Goal: Information Seeking & Learning: Learn about a topic

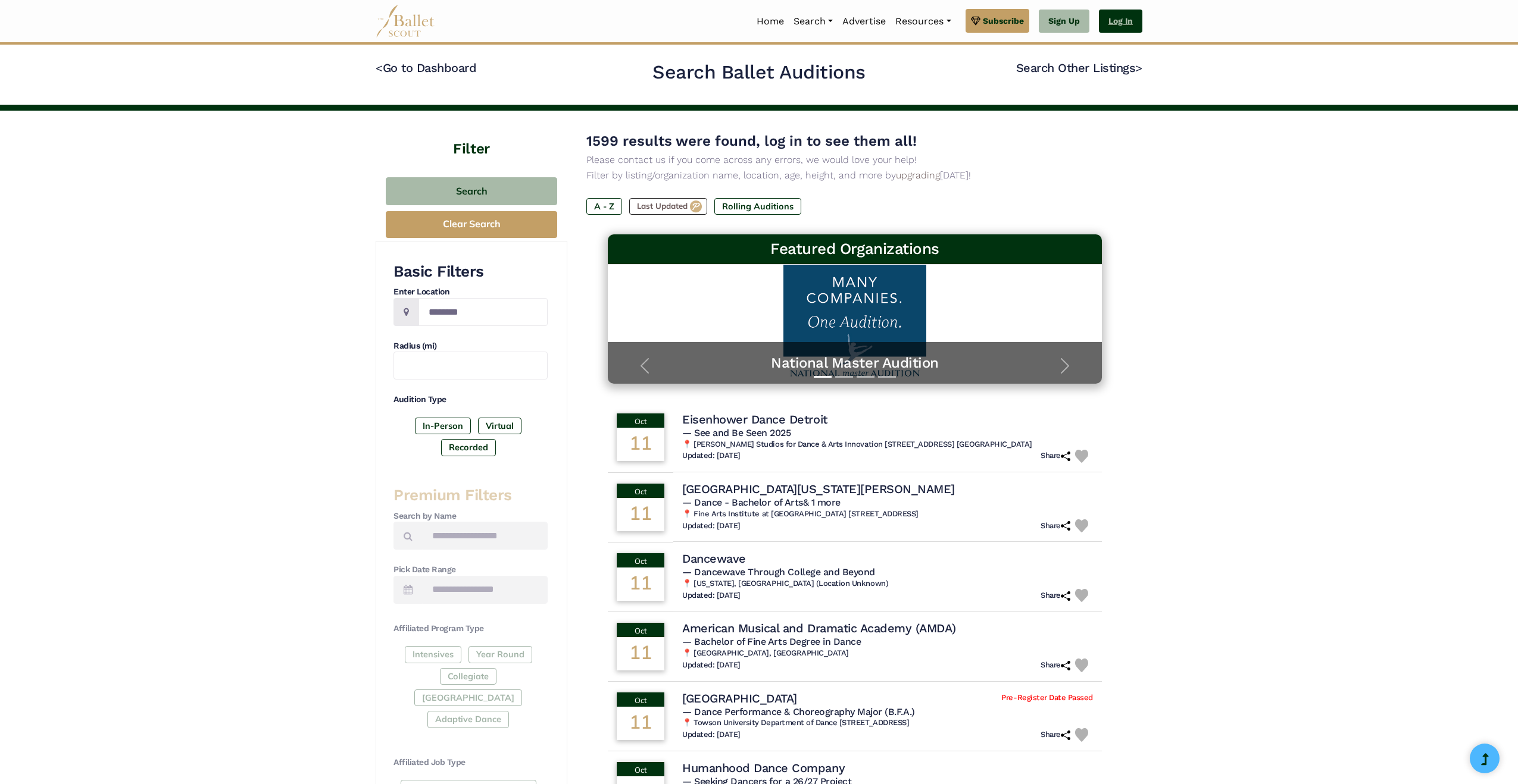
click at [1116, 26] on link "Log In" at bounding box center [1121, 22] width 44 height 24
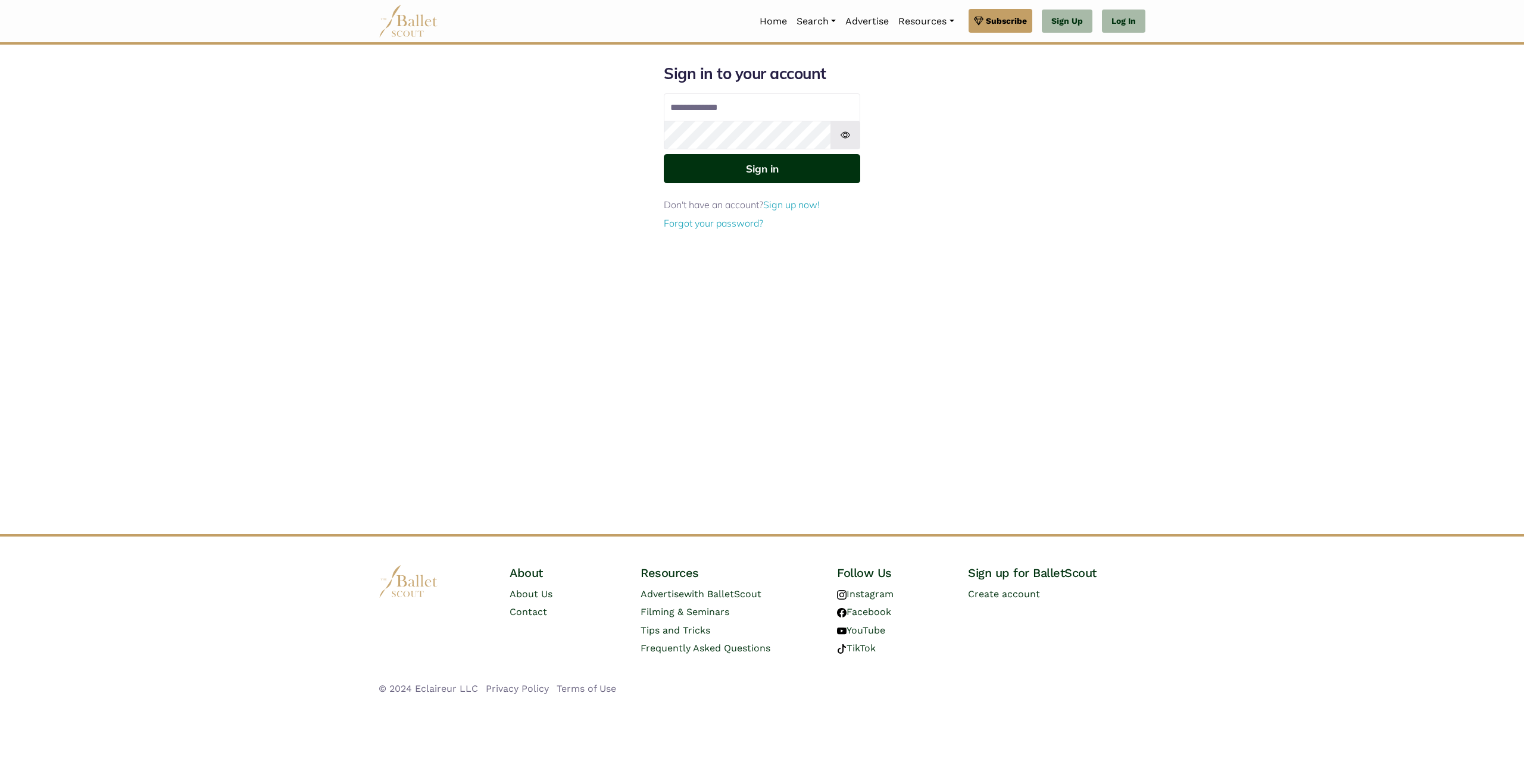
type input "**********"
click at [776, 171] on button "Sign in" at bounding box center [762, 168] width 197 height 29
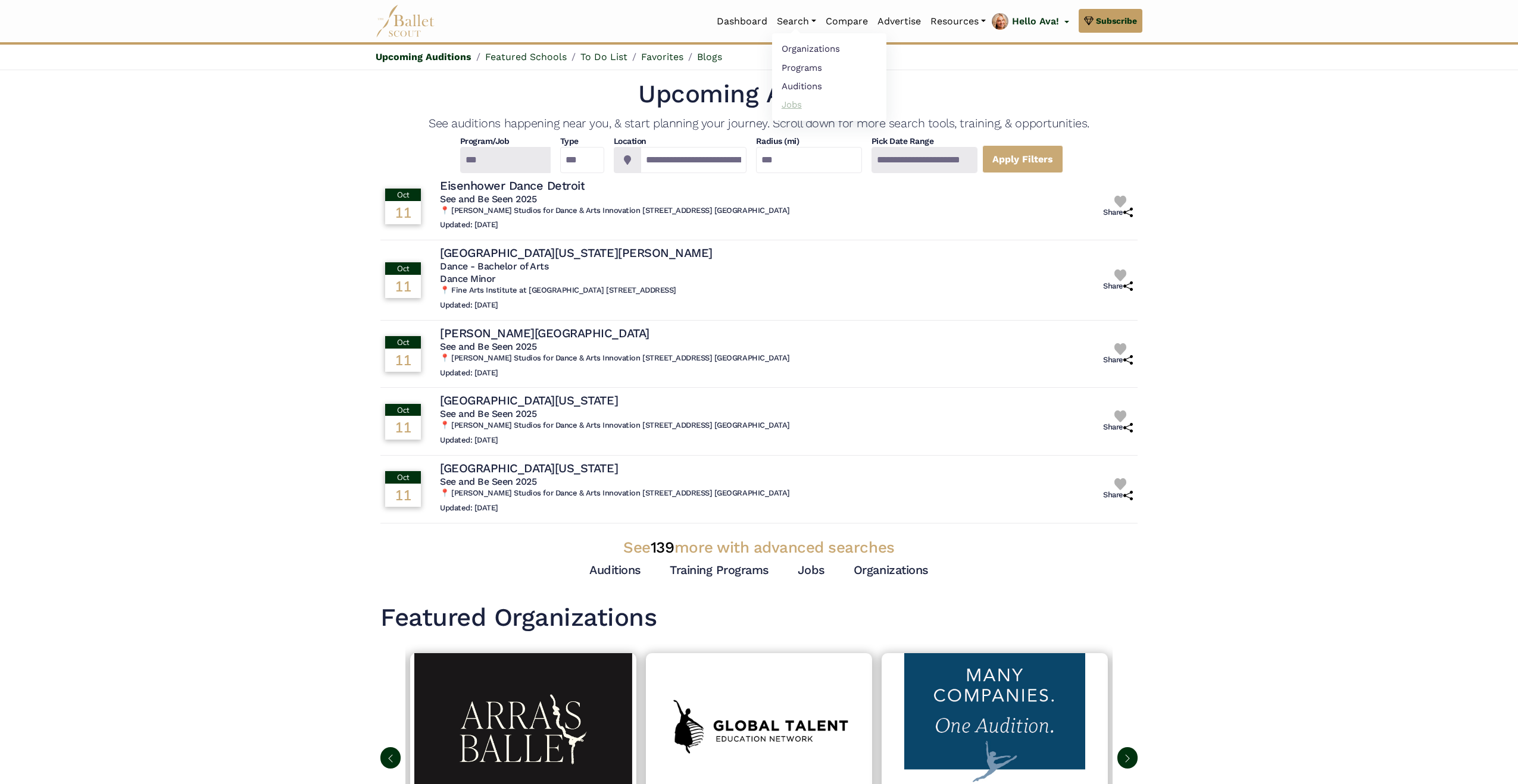
click at [791, 108] on link "Jobs" at bounding box center [828, 104] width 114 height 18
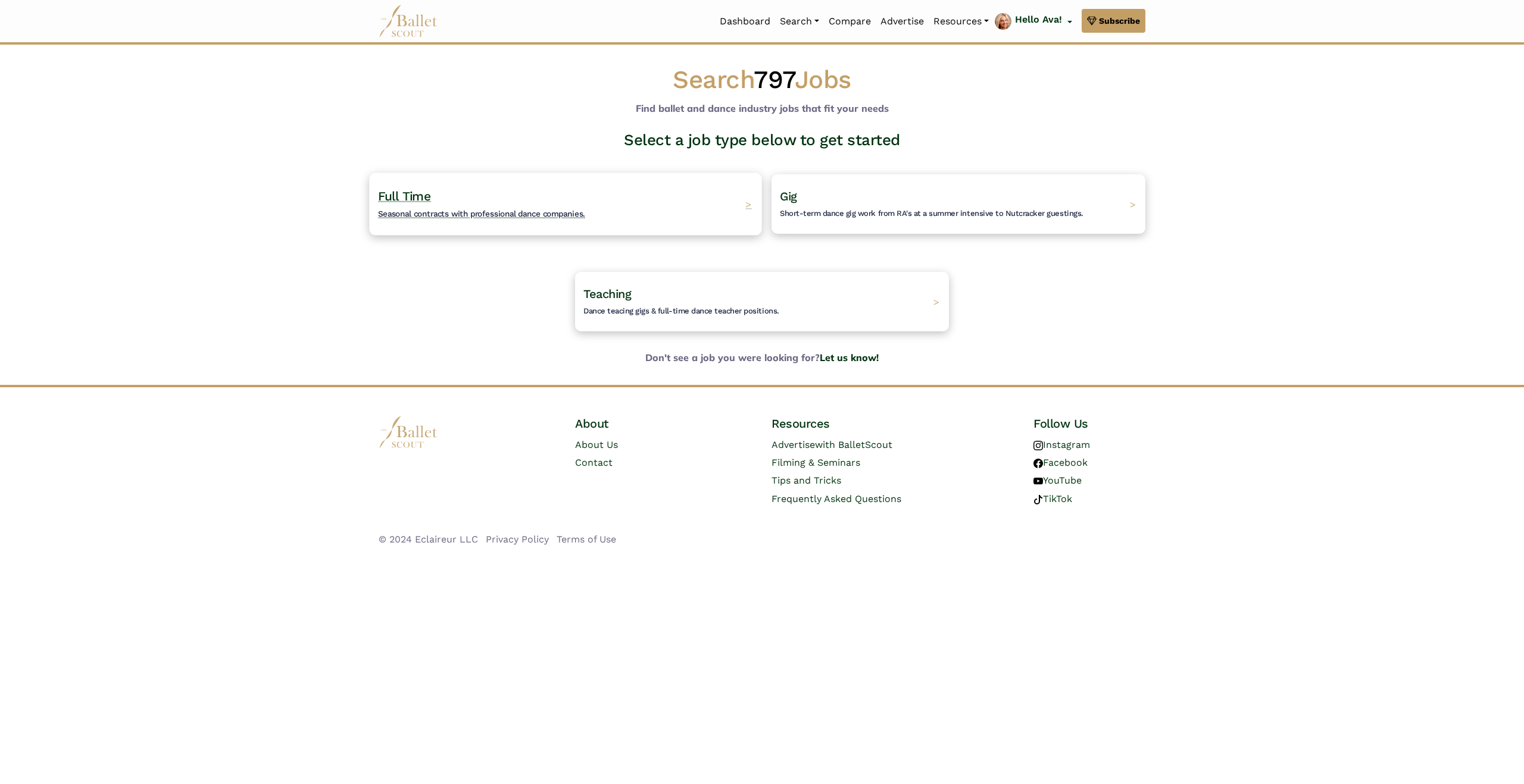
click at [406, 215] on span "Seasonal contracts with professional dance companies." at bounding box center [482, 213] width 208 height 10
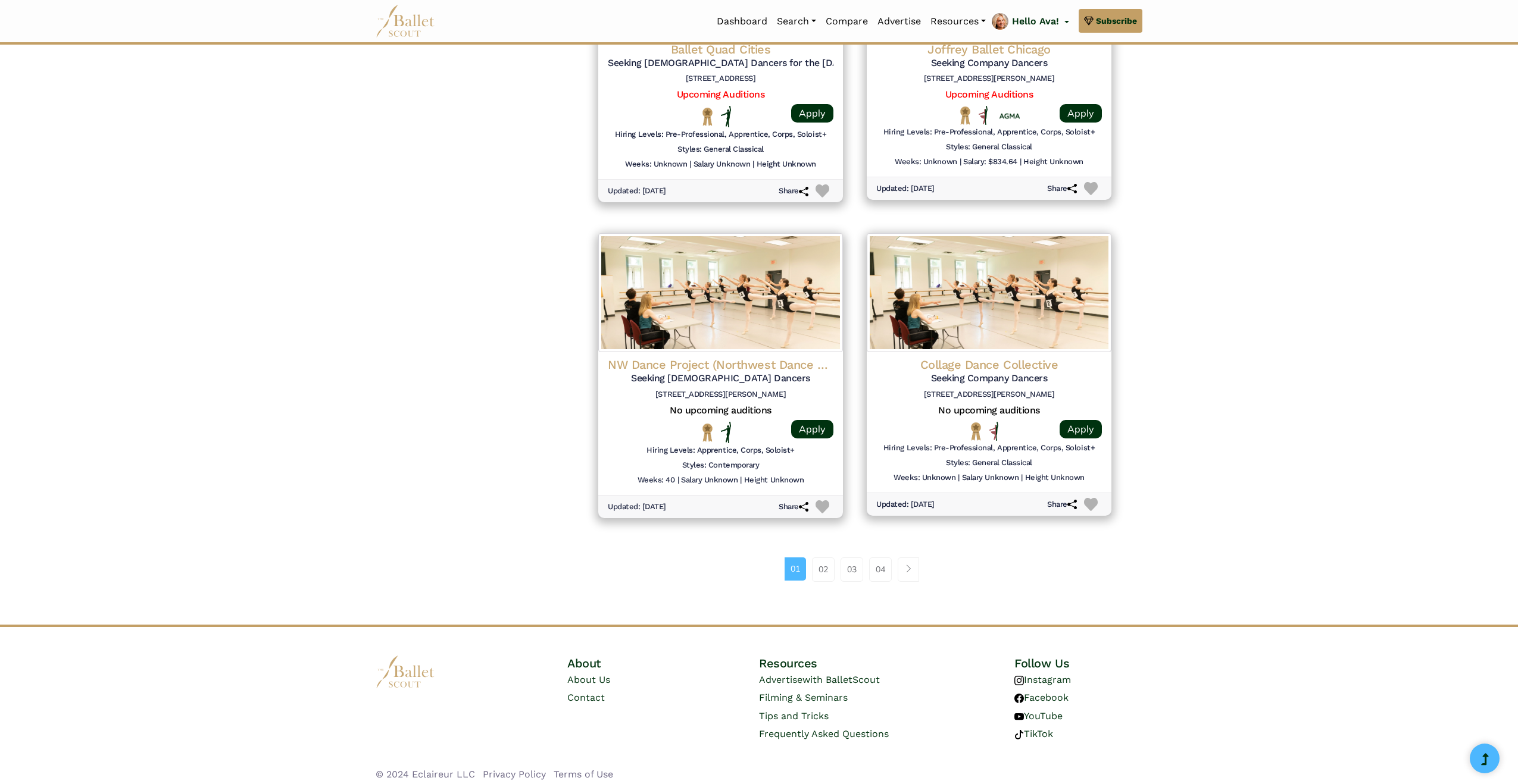
scroll to position [1329, 0]
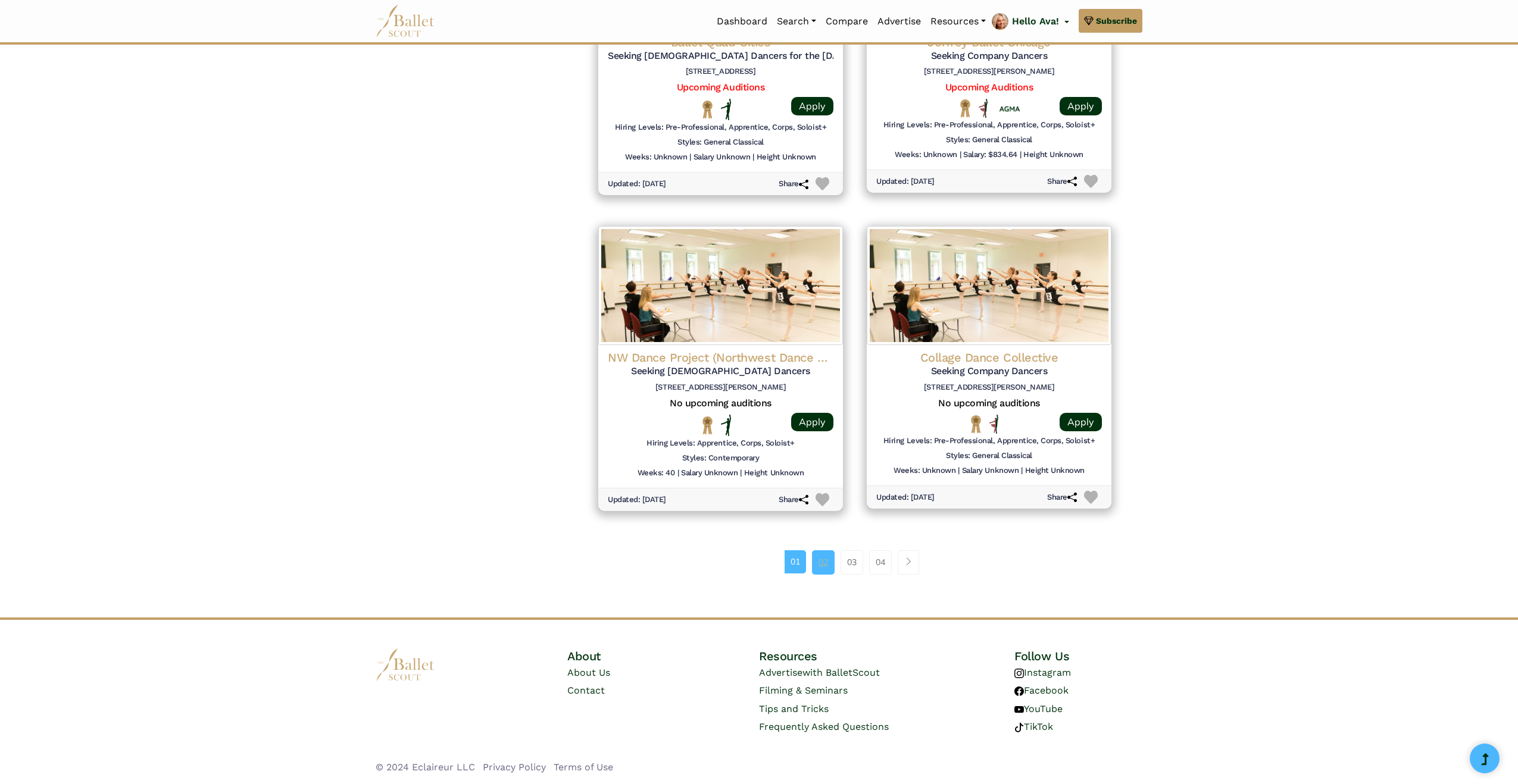
click at [819, 567] on link "02" at bounding box center [822, 563] width 23 height 24
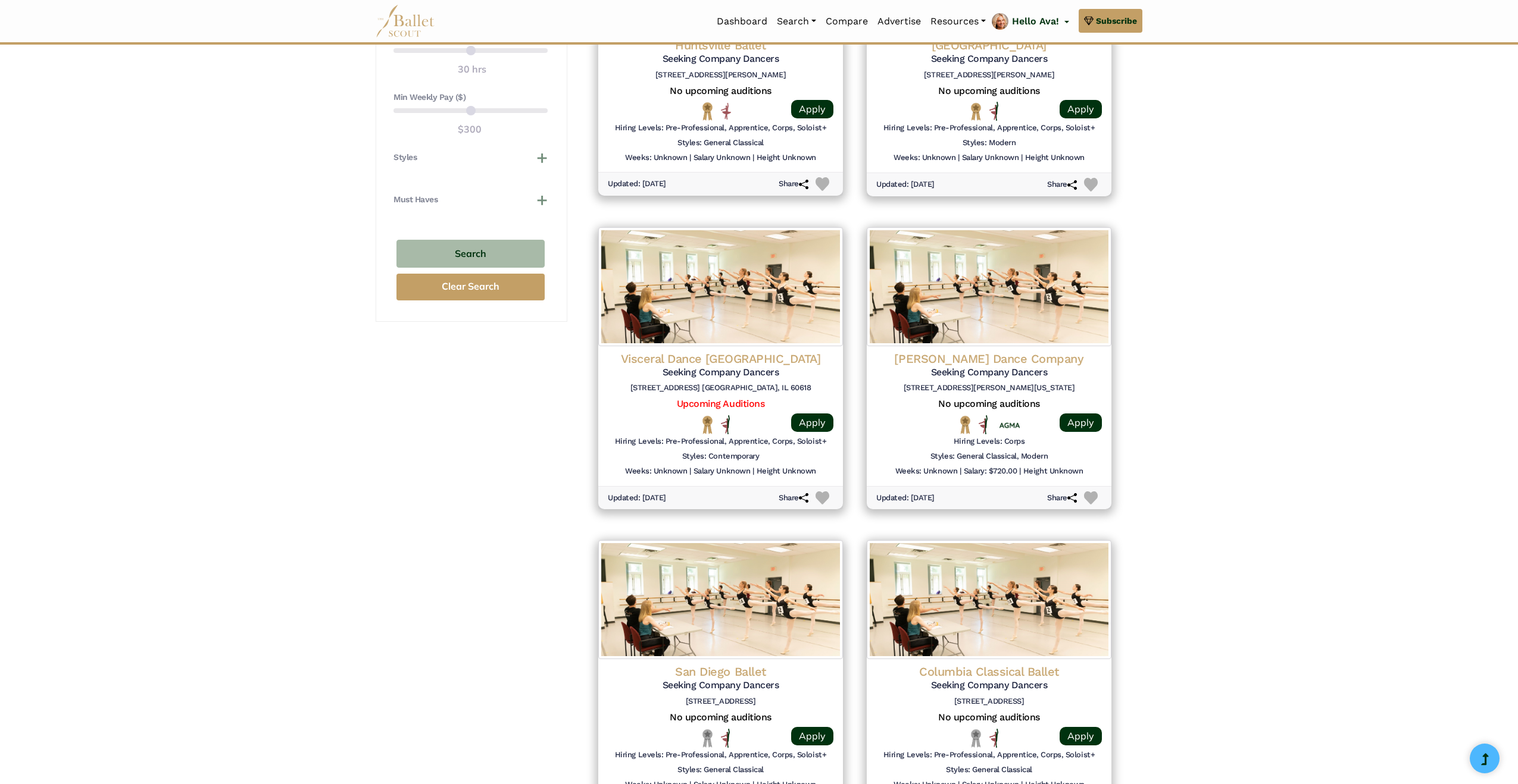
scroll to position [1324, 0]
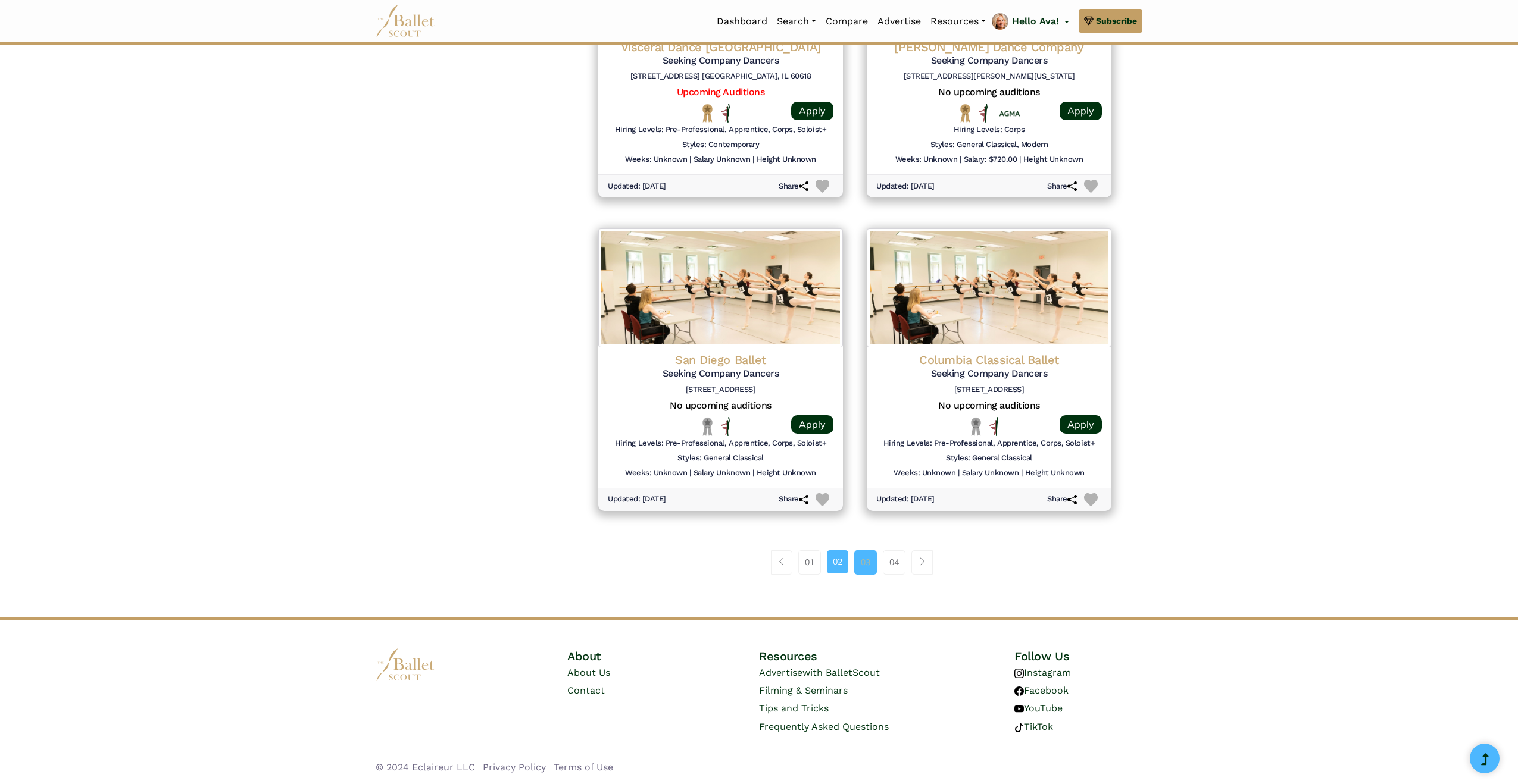
click at [863, 564] on link "03" at bounding box center [865, 563] width 23 height 24
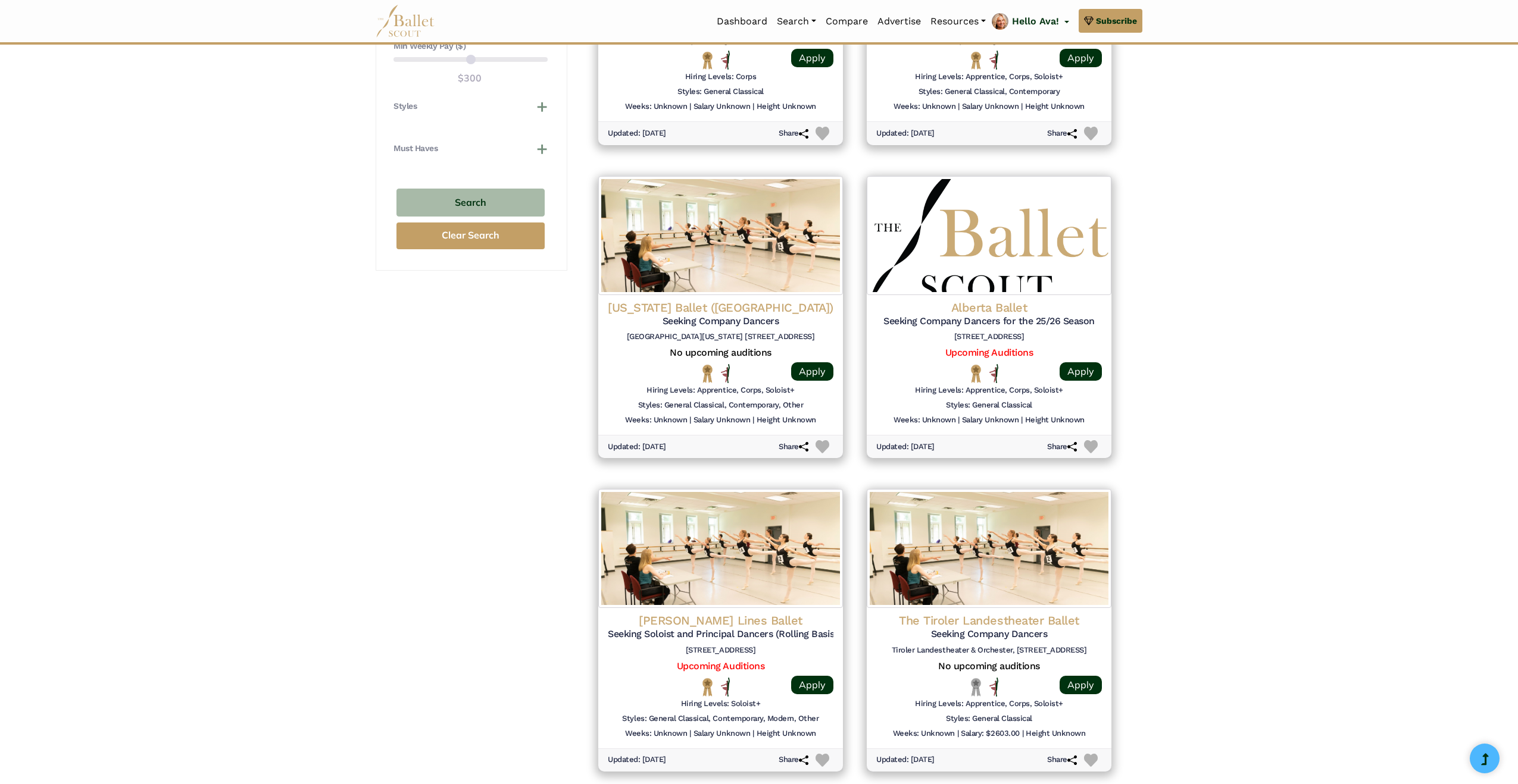
scroll to position [1324, 0]
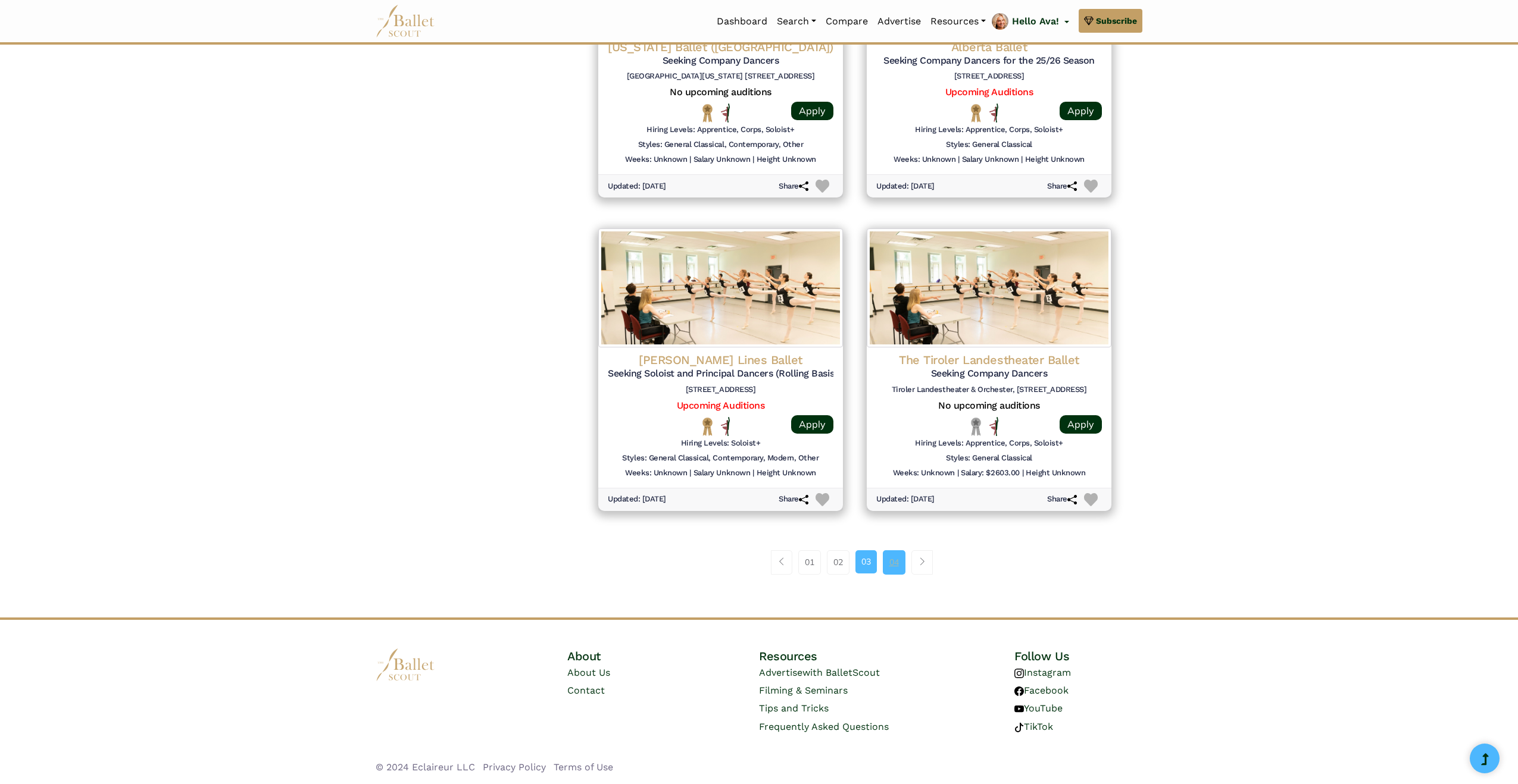
click at [895, 558] on link "04" at bounding box center [893, 563] width 23 height 24
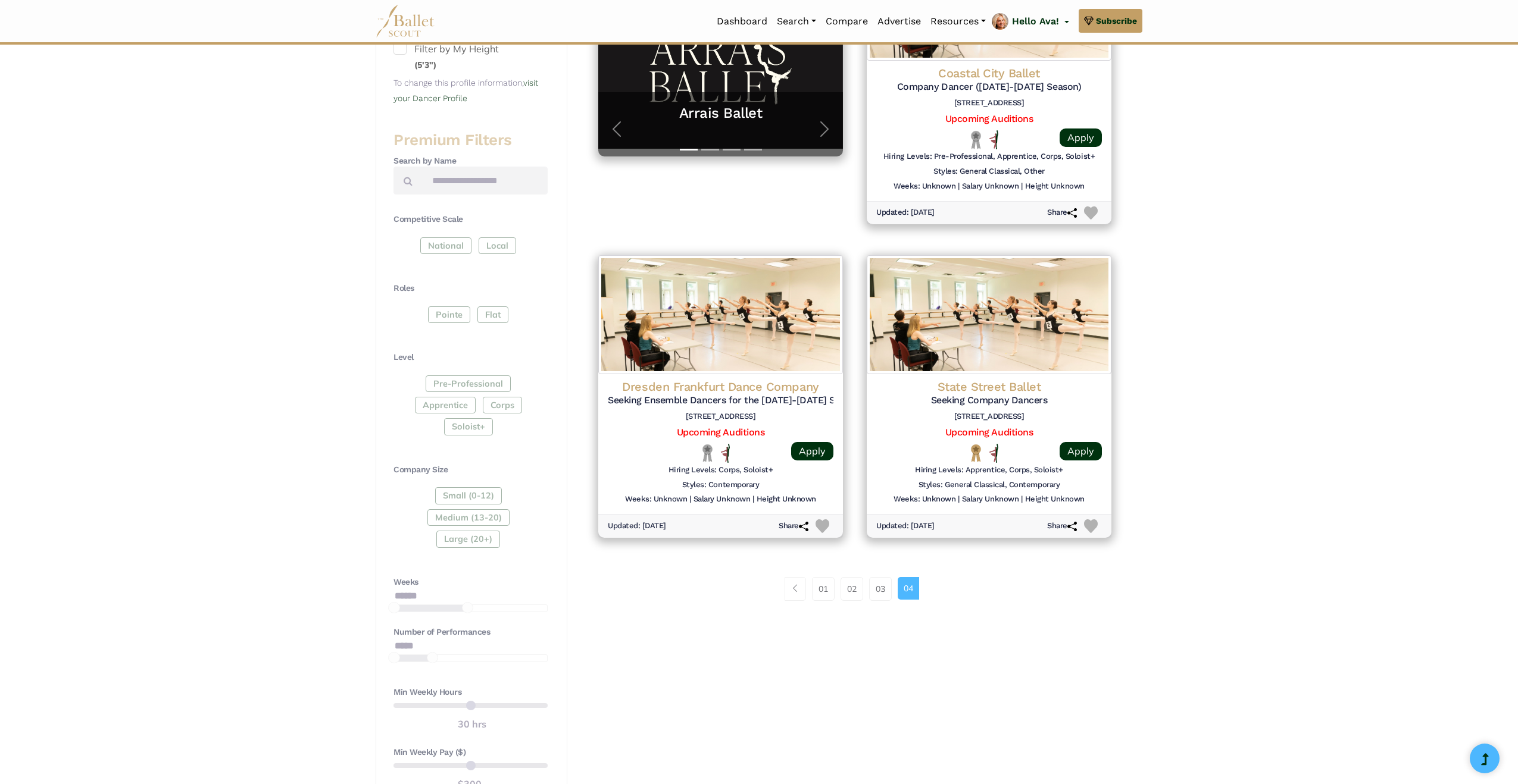
scroll to position [370, 0]
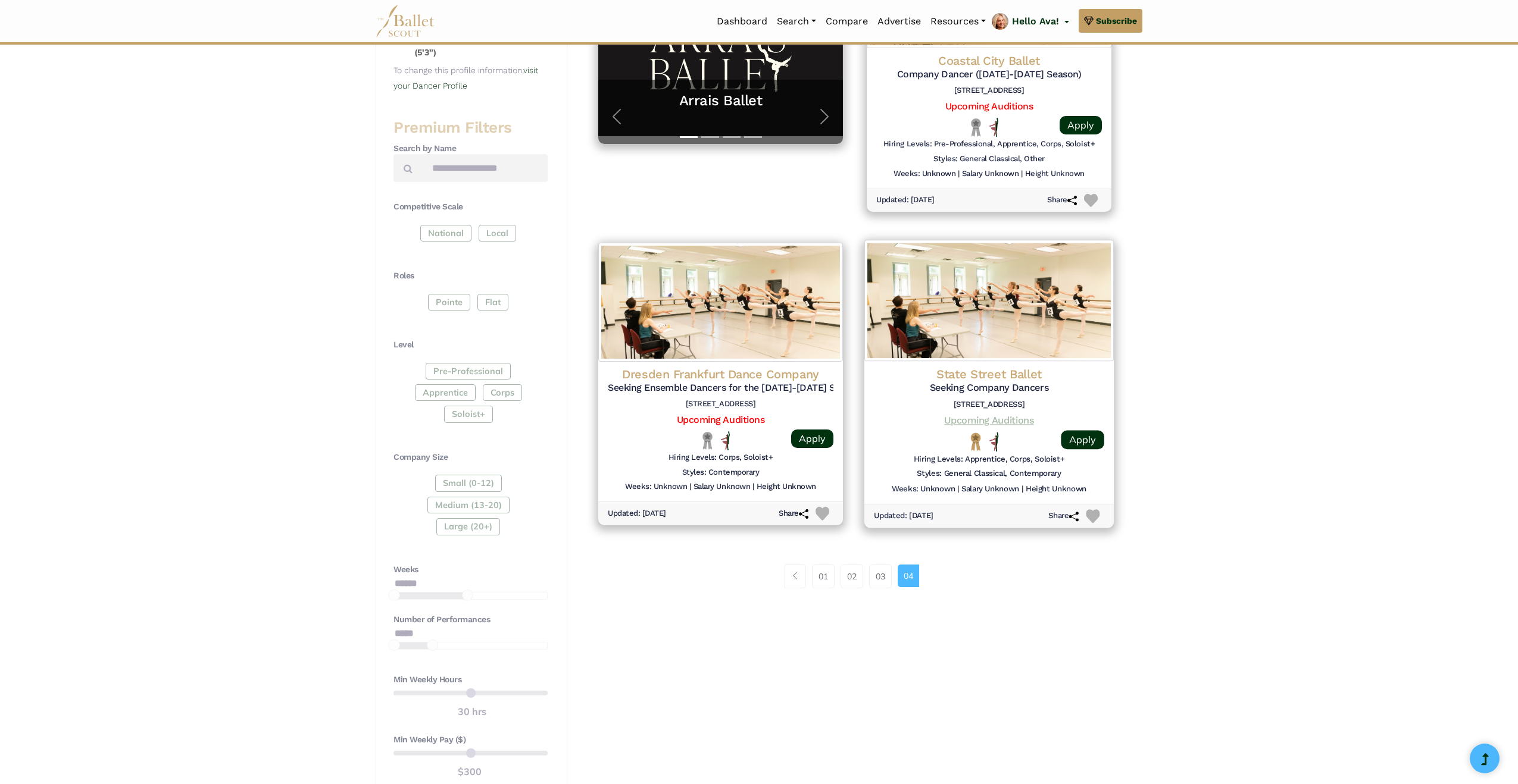
click at [996, 421] on link "Upcoming Auditions" at bounding box center [988, 420] width 89 height 11
